Goal: Navigation & Orientation: Find specific page/section

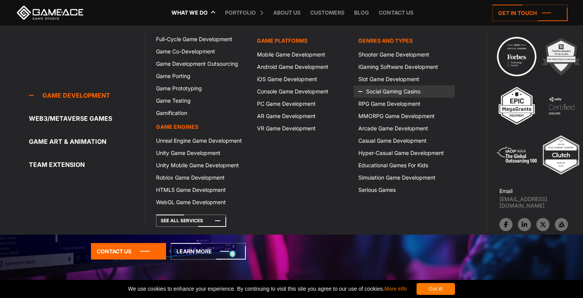
click at [368, 92] on icon at bounding box center [367, 91] width 18 height 12
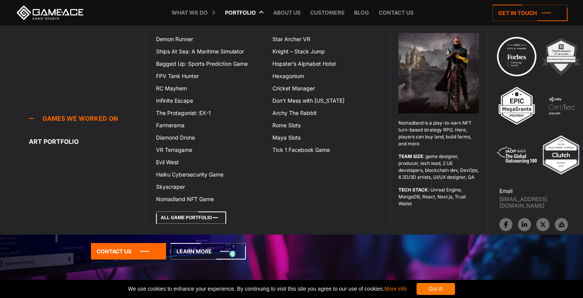
click at [196, 216] on icon at bounding box center [191, 218] width 70 height 12
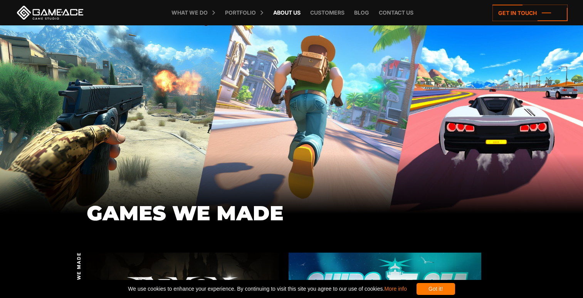
click at [275, 11] on link "About Us" at bounding box center [286, 12] width 35 height 25
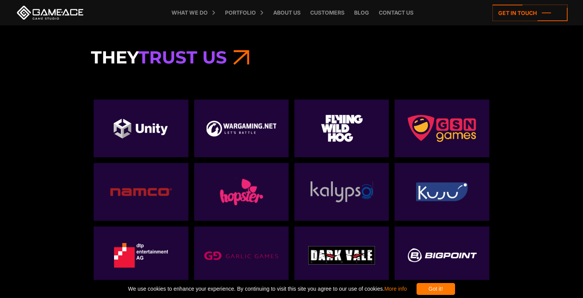
scroll to position [1839, 0]
